Goal: Navigation & Orientation: Find specific page/section

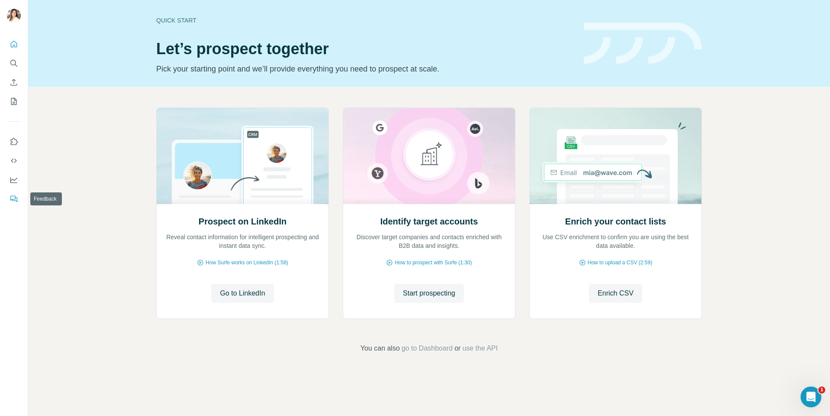
click at [14, 192] on button "Feedback" at bounding box center [14, 199] width 14 height 16
click at [21, 182] on div at bounding box center [14, 118] width 28 height 175
click at [7, 178] on button "Dashboard" at bounding box center [14, 180] width 14 height 16
